Goal: Register for event/course

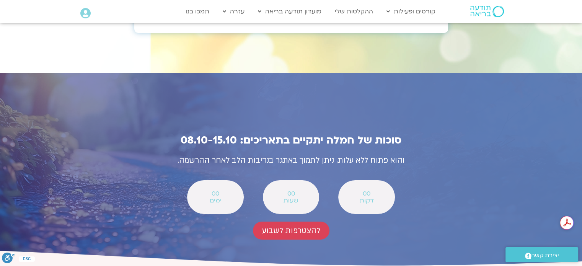
scroll to position [2638, 0]
click at [306, 226] on span "להצטרפות לשבוע" at bounding box center [291, 230] width 58 height 9
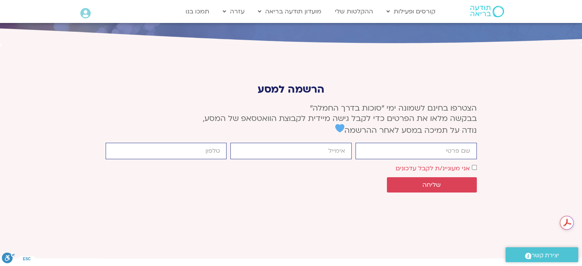
scroll to position [2861, 0]
click at [399, 142] on input "firstname" at bounding box center [415, 150] width 121 height 16
type input "[PERSON_NAME] דש"
type input "[PERSON_NAME][EMAIL_ADDRESS][DOMAIN_NAME]"
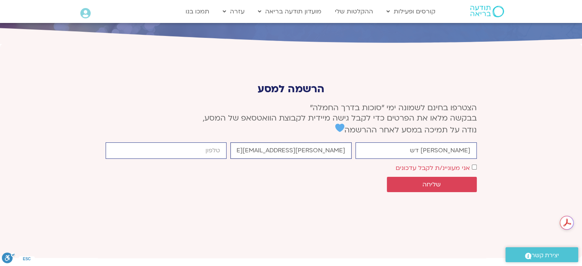
type input "0506211787"
click at [439, 181] on span "שליחה" at bounding box center [431, 184] width 18 height 7
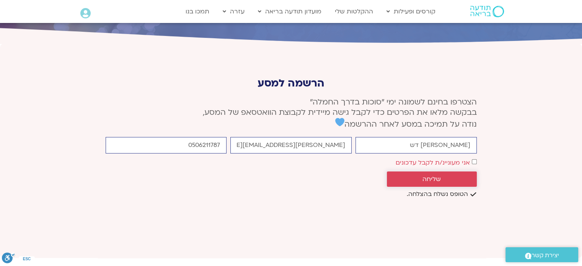
scroll to position [2855, 0]
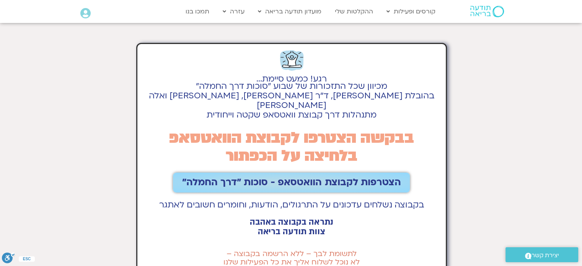
click at [330, 177] on span "הצטרפות לקבוצת הוואטסאפ - סוכות ״דרך החמלה״" at bounding box center [291, 182] width 218 height 11
